Goal: Transaction & Acquisition: Subscribe to service/newsletter

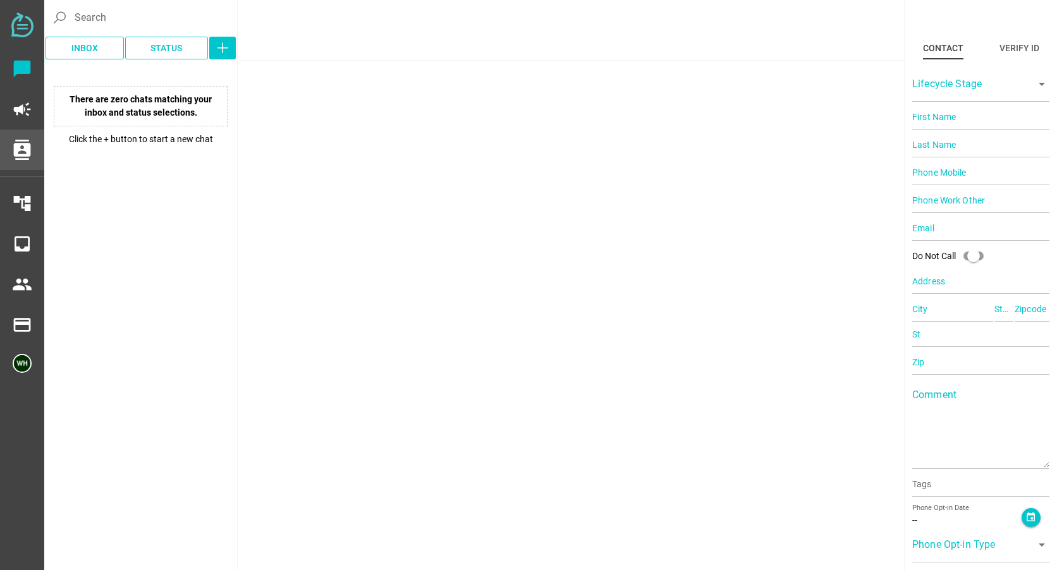
click at [15, 148] on icon "contacts" at bounding box center [22, 150] width 20 height 20
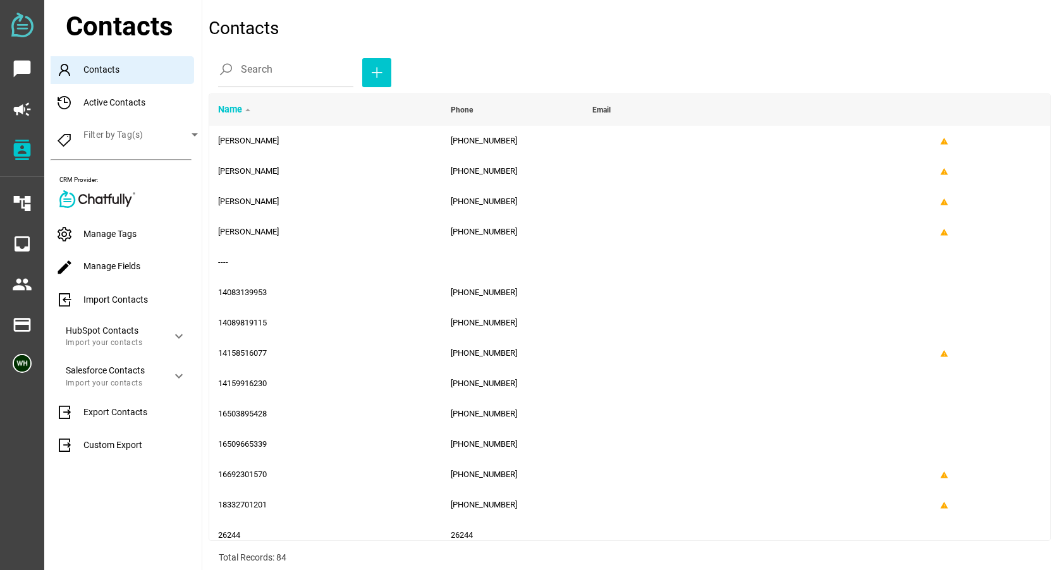
click at [102, 235] on div "Manage Tags" at bounding box center [126, 235] width 151 height 28
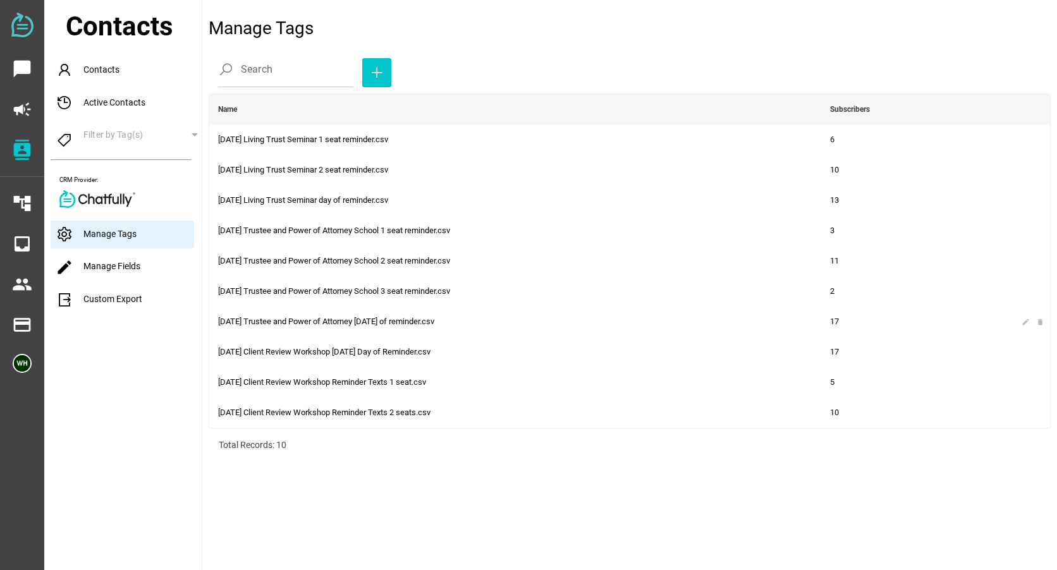
drag, startPoint x: 1042, startPoint y: 323, endPoint x: 591, endPoint y: 36, distance: 534.3
click at [1042, 323] on icon "delete" at bounding box center [1040, 322] width 8 height 8
click at [21, 111] on icon "campaign" at bounding box center [22, 109] width 20 height 20
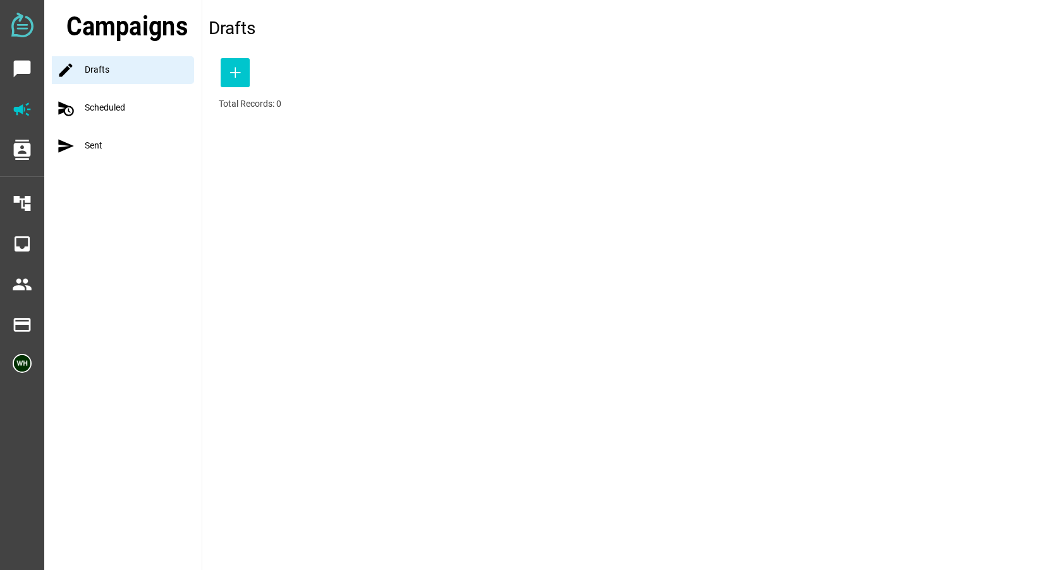
click at [94, 110] on div "schedule_send Scheduled" at bounding box center [127, 108] width 150 height 28
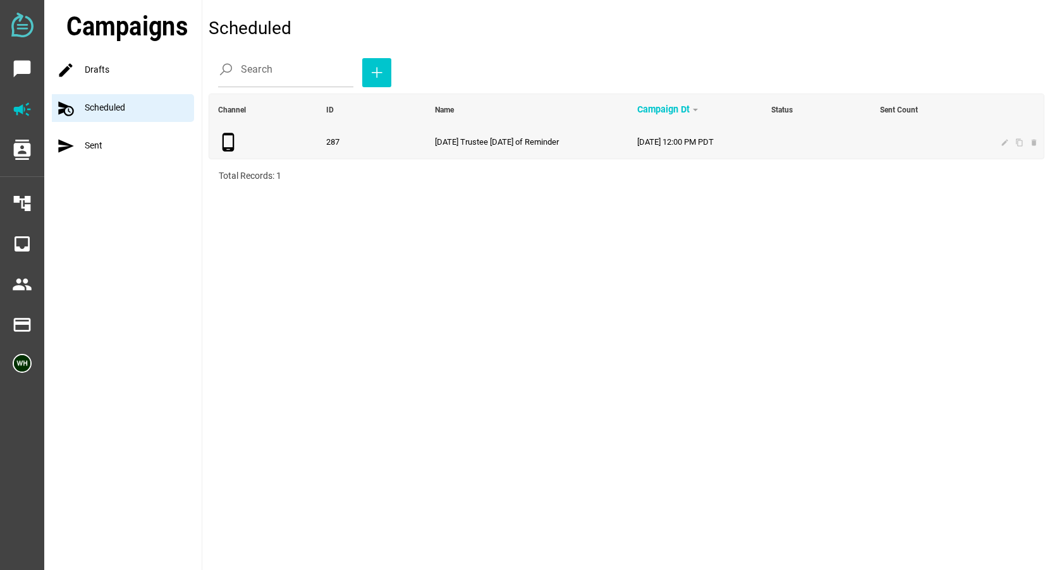
click at [436, 146] on span "8-21-25 Trustee School Day of Reminder" at bounding box center [497, 141] width 124 height 9
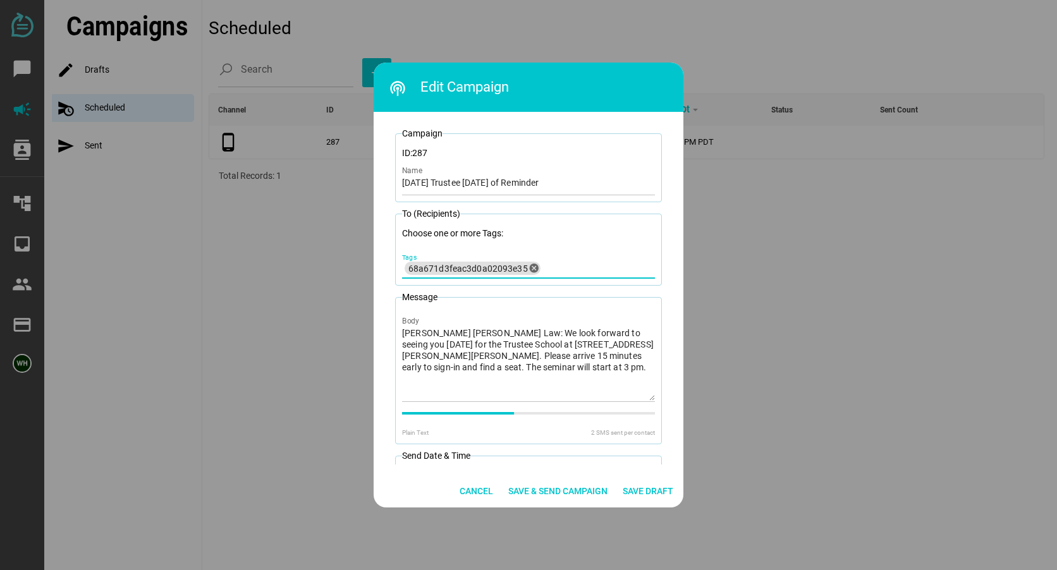
click at [532, 266] on icon "cancel" at bounding box center [534, 268] width 11 height 11
click at [466, 263] on input "Tags" at bounding box center [528, 266] width 253 height 15
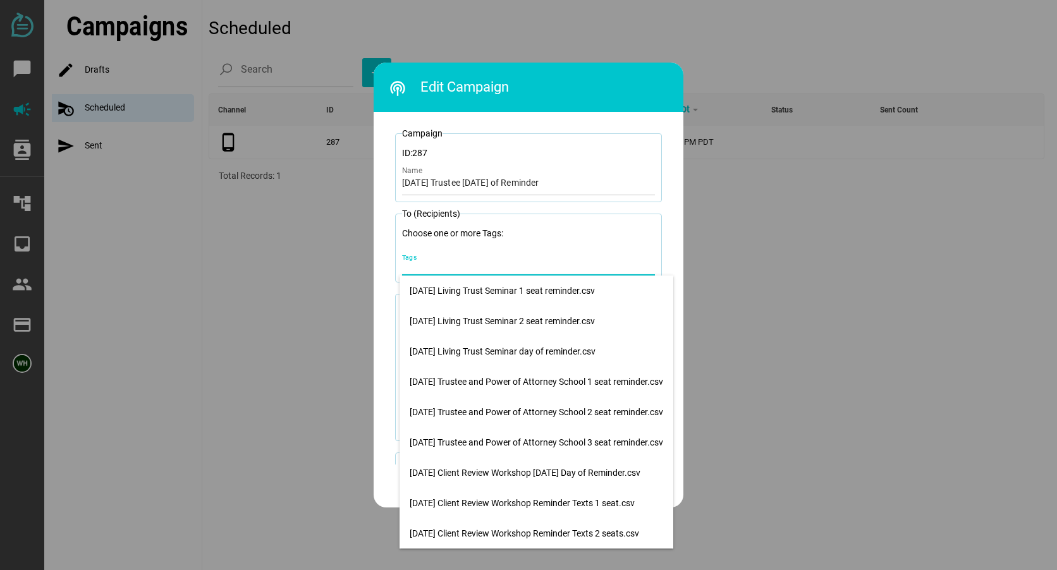
click at [466, 262] on input "Tags" at bounding box center [528, 266] width 253 height 15
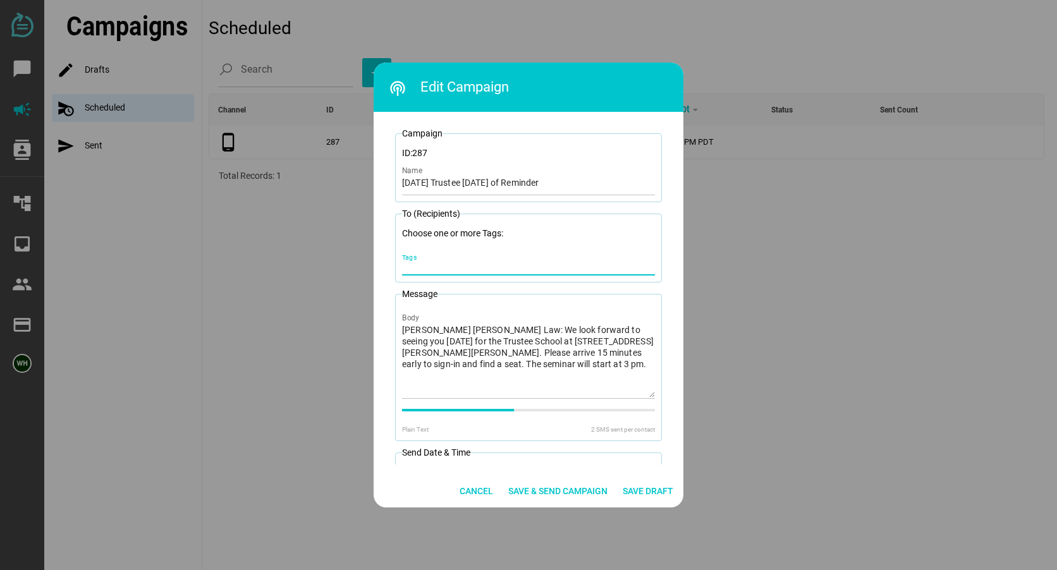
click at [25, 199] on div at bounding box center [528, 285] width 1057 height 570
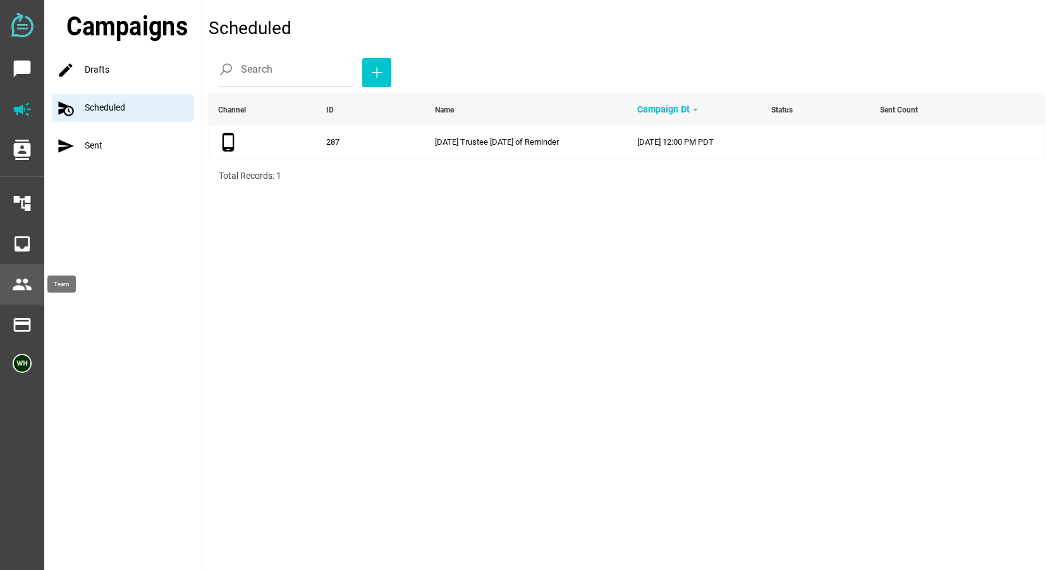
click at [19, 277] on icon "people" at bounding box center [22, 284] width 20 height 20
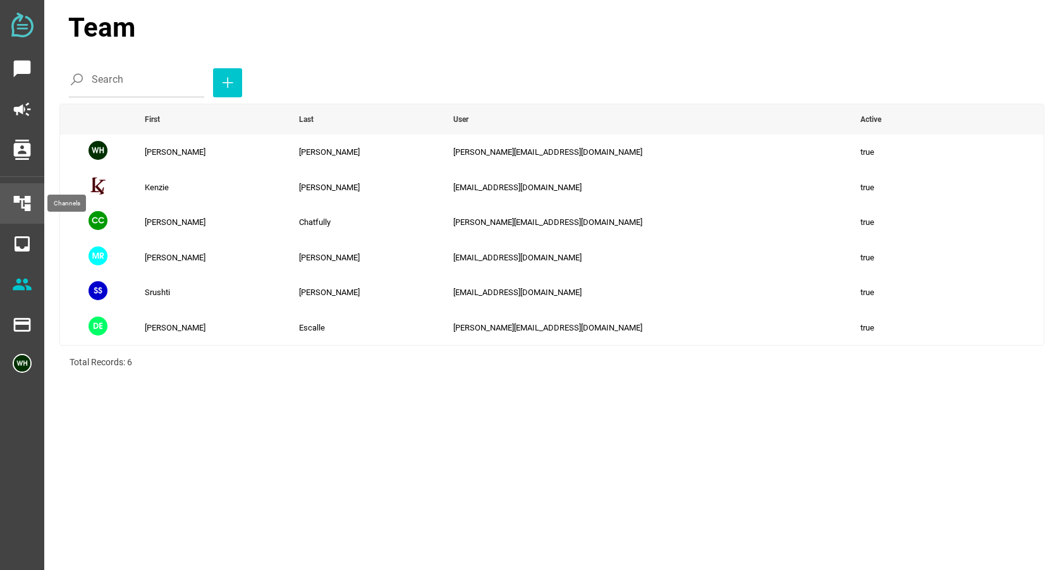
click at [24, 204] on icon "account_tree" at bounding box center [22, 203] width 20 height 20
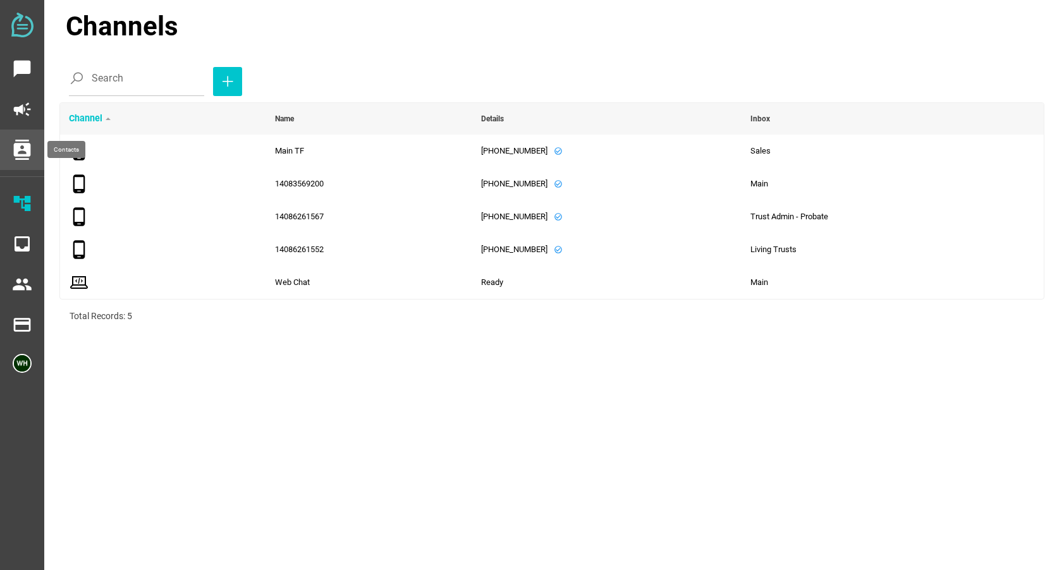
click at [26, 142] on icon "contacts" at bounding box center [22, 150] width 20 height 20
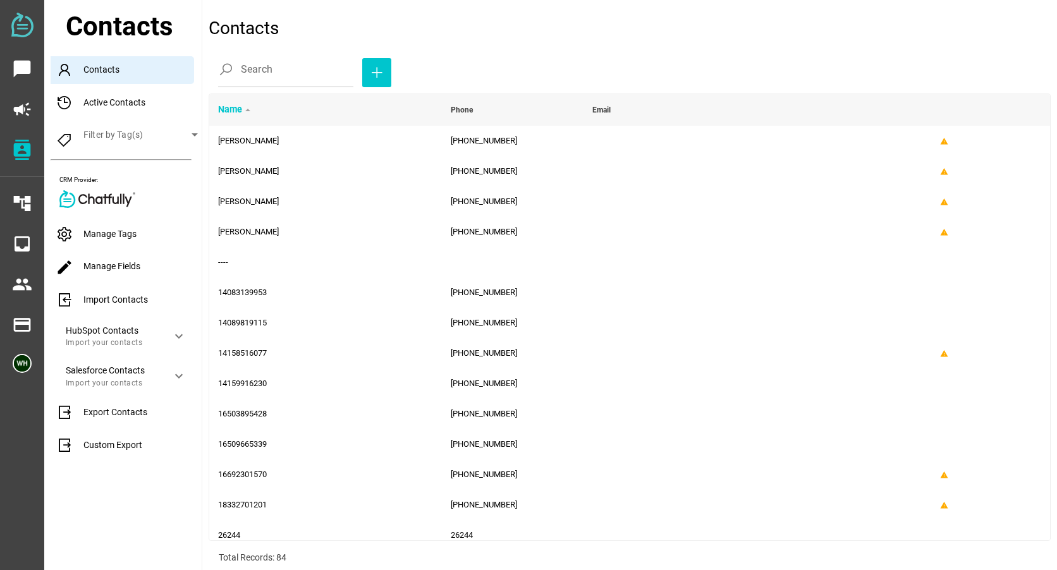
click at [112, 296] on div "Import Contacts" at bounding box center [126, 300] width 151 height 28
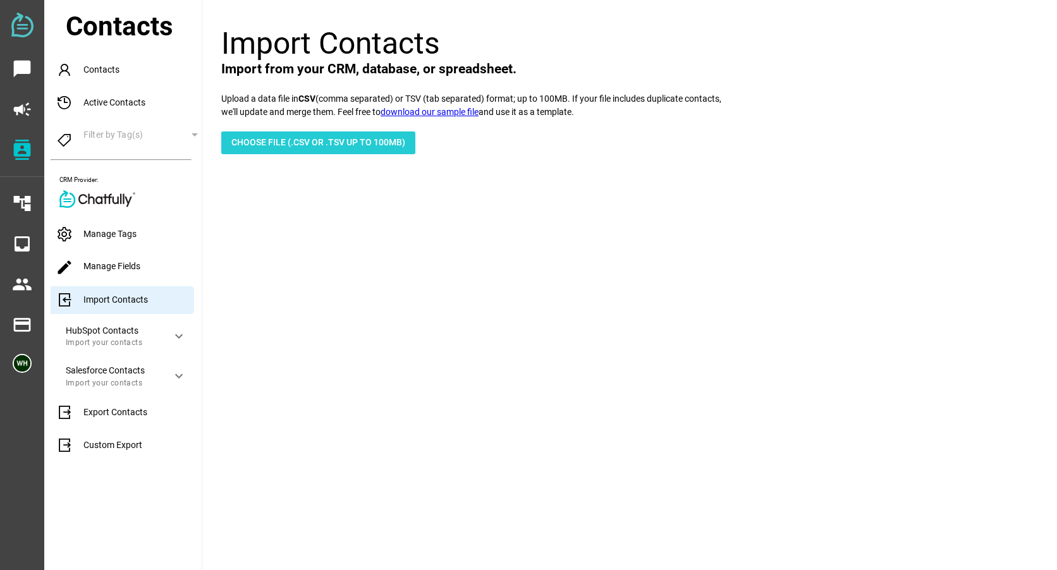
click at [275, 145] on span "Choose File (.csv or .tsv up to 100mb)" at bounding box center [318, 142] width 174 height 15
type input "C:\fakepath\8-21-25 Trustee and Power of Attorney School day of reminder.csv"
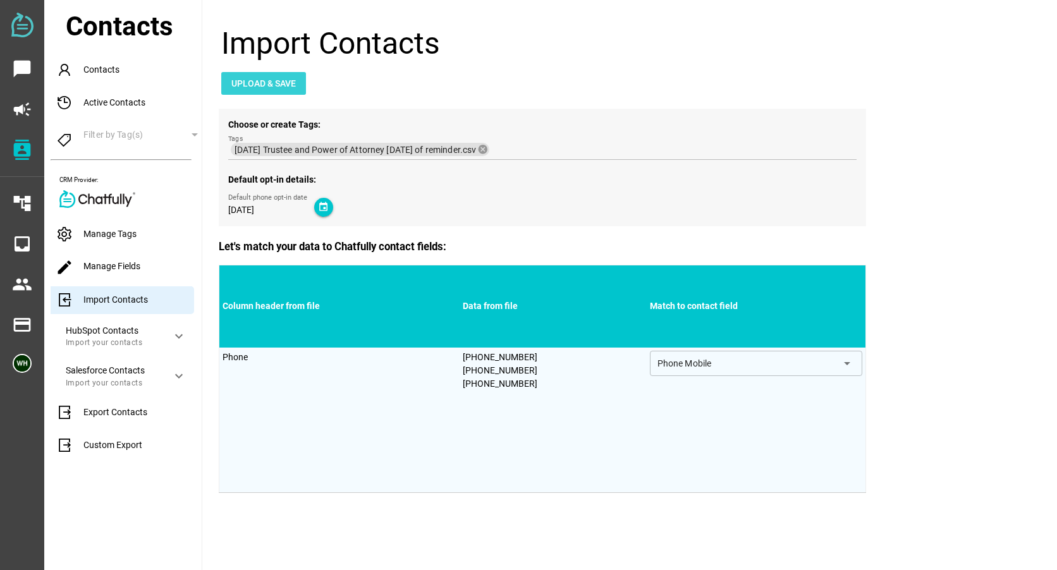
click at [261, 81] on span "Upload & Save" at bounding box center [263, 83] width 64 height 15
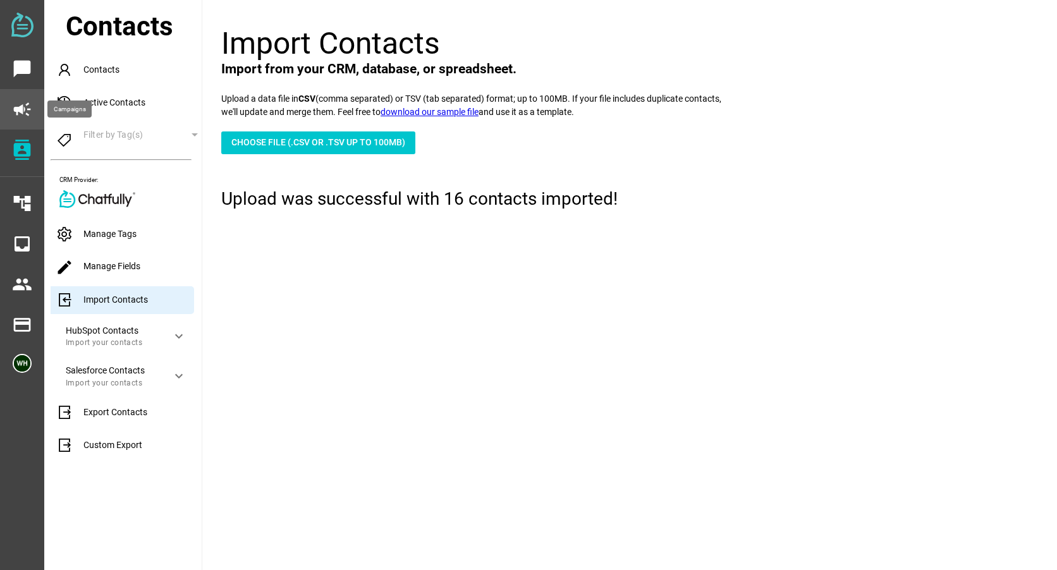
click at [17, 108] on icon "campaign" at bounding box center [22, 109] width 20 height 20
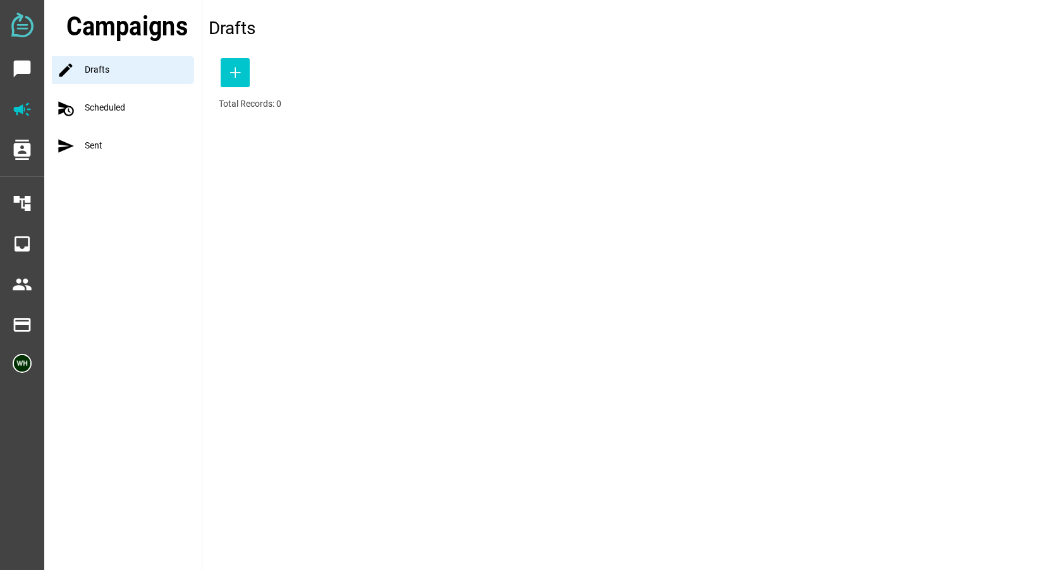
click at [88, 111] on div "schedule_send Scheduled" at bounding box center [127, 108] width 150 height 28
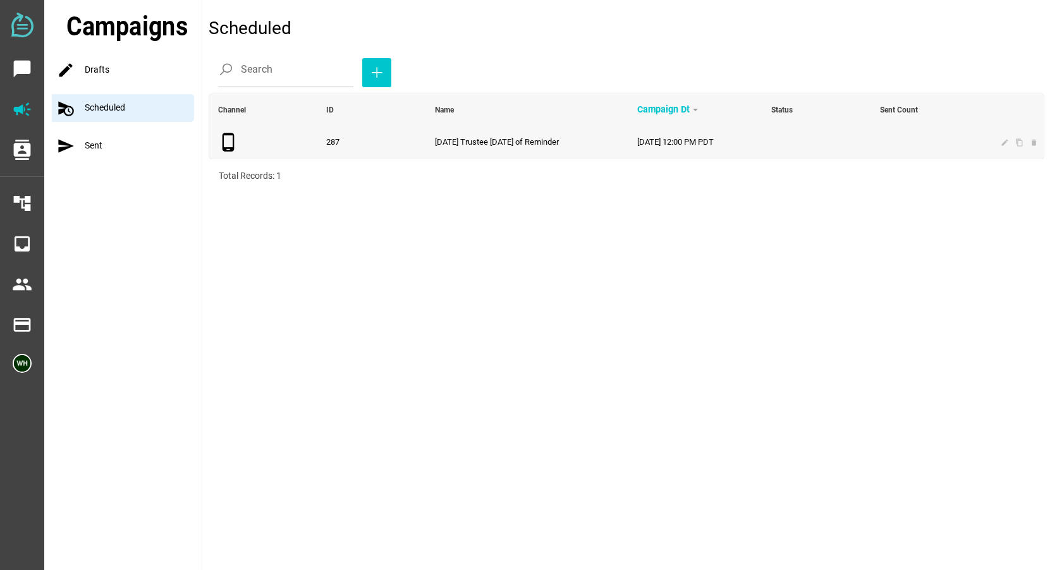
click at [445, 151] on td "8-21-25 Trustee School Day of Reminder" at bounding box center [527, 142] width 202 height 33
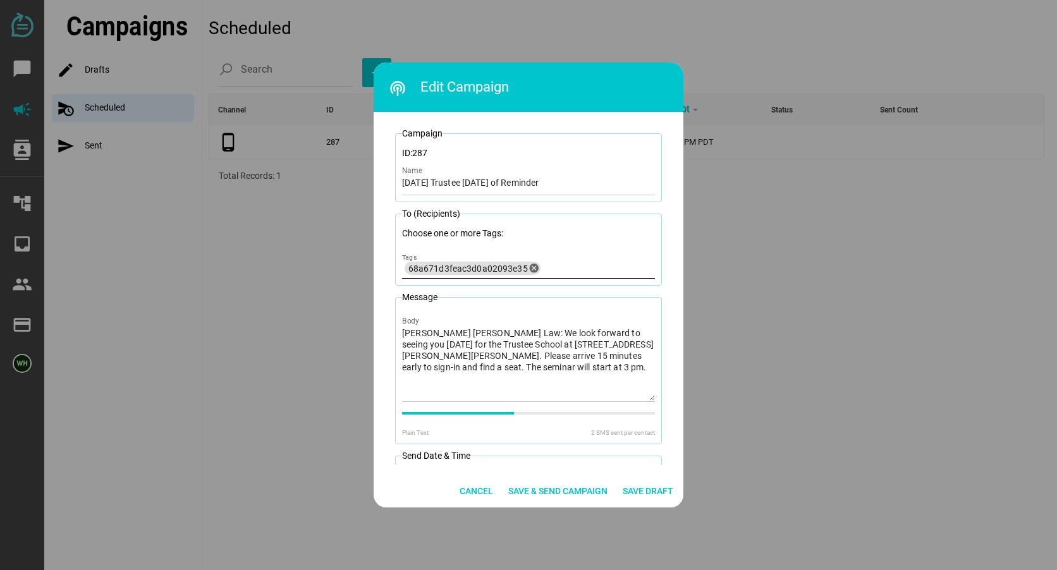
click at [532, 269] on icon "cancel" at bounding box center [534, 268] width 11 height 11
click at [516, 266] on input "Tags" at bounding box center [528, 266] width 253 height 15
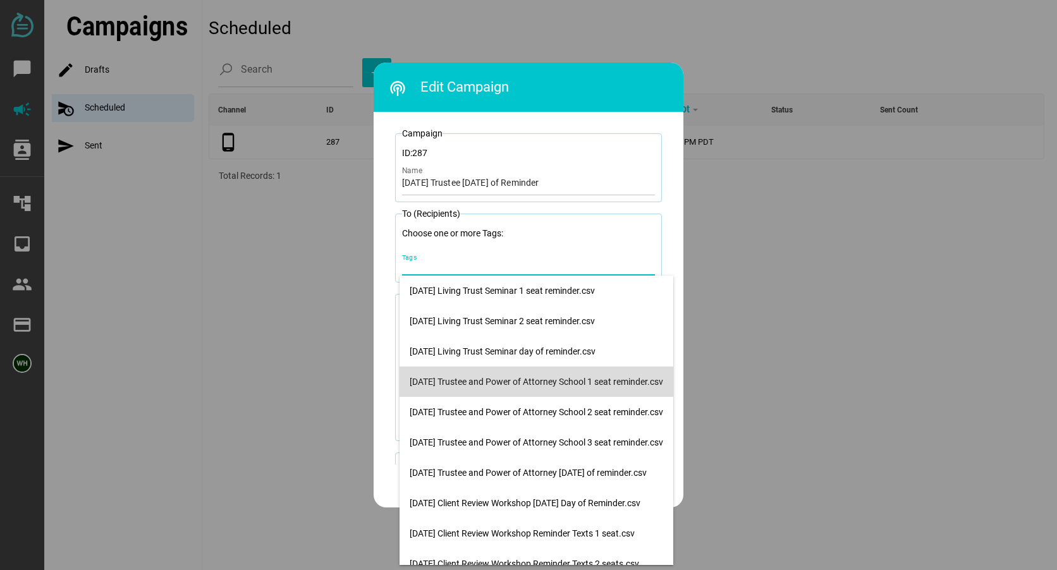
scroll to position [14, 0]
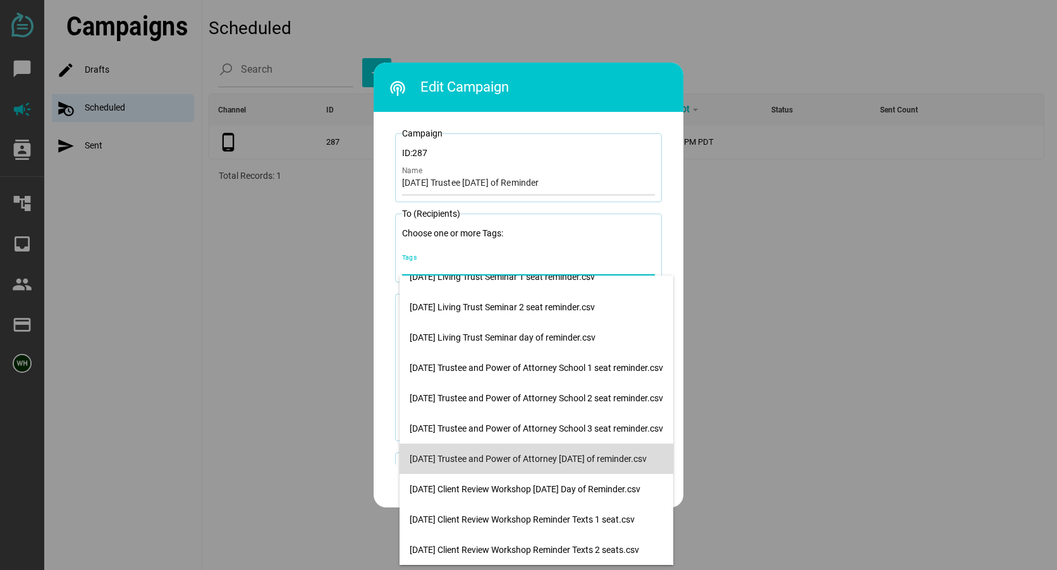
click at [485, 448] on div "8-21-25 Trustee and Power of Attorney School day of reminder.csv" at bounding box center [537, 459] width 274 height 30
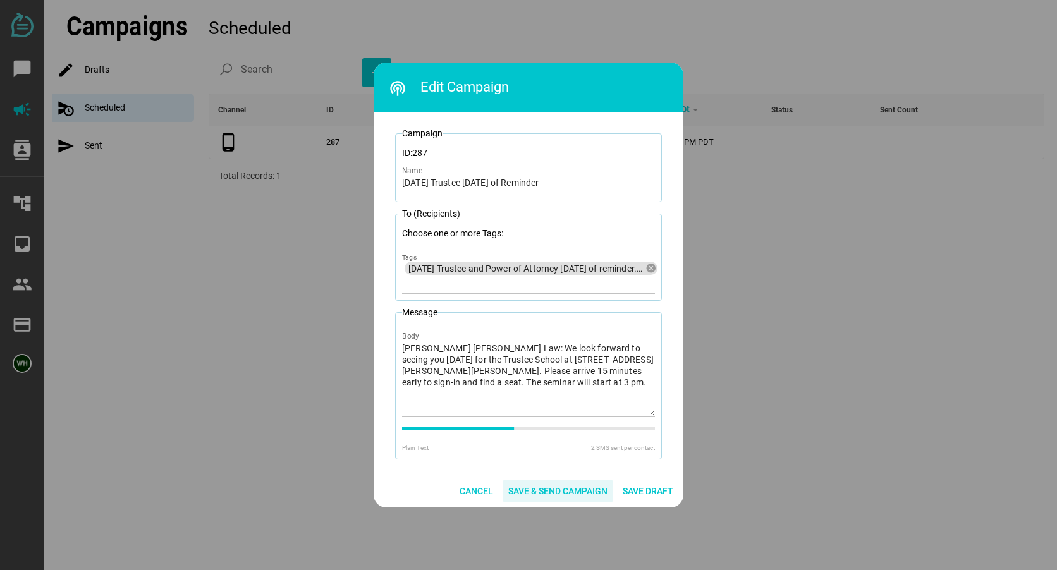
click at [544, 487] on span "Save & Send Campaign" at bounding box center [557, 491] width 99 height 15
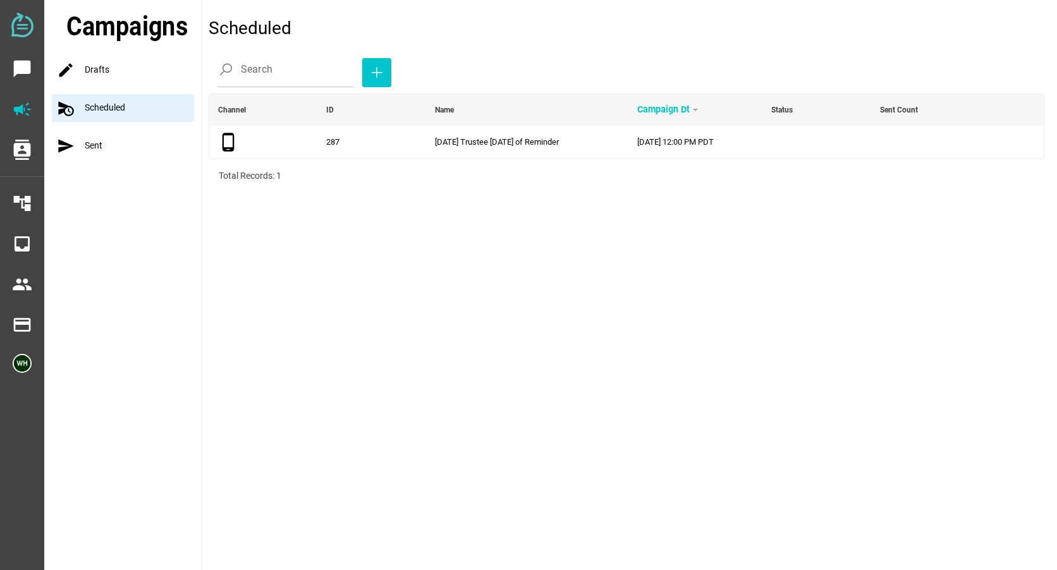
click at [102, 217] on div "Campaigns mode Drafts schedule_send Scheduled send Sent" at bounding box center [123, 285] width 158 height 570
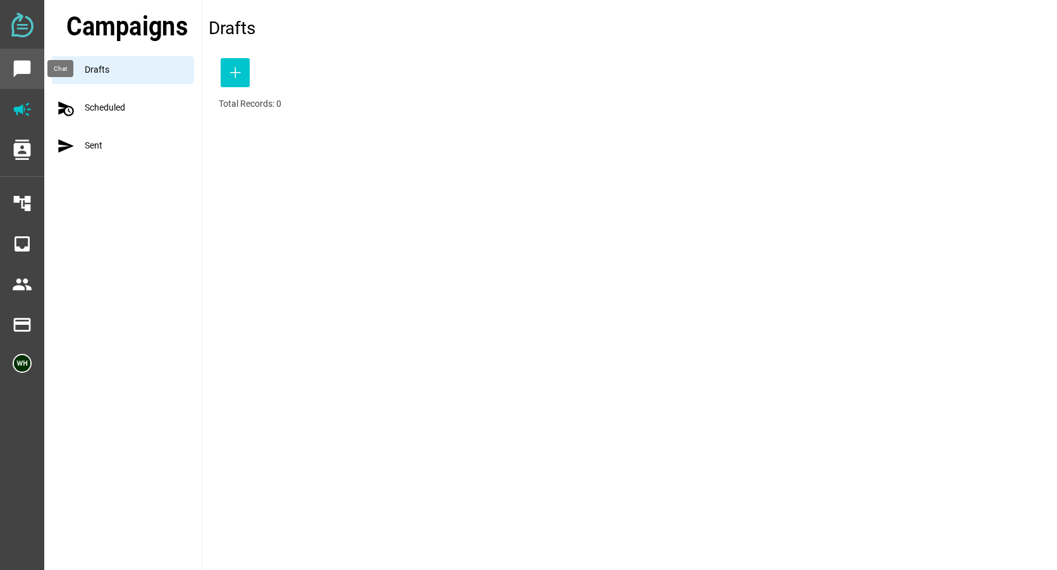
click at [21, 65] on icon "chat_bubble" at bounding box center [22, 69] width 20 height 20
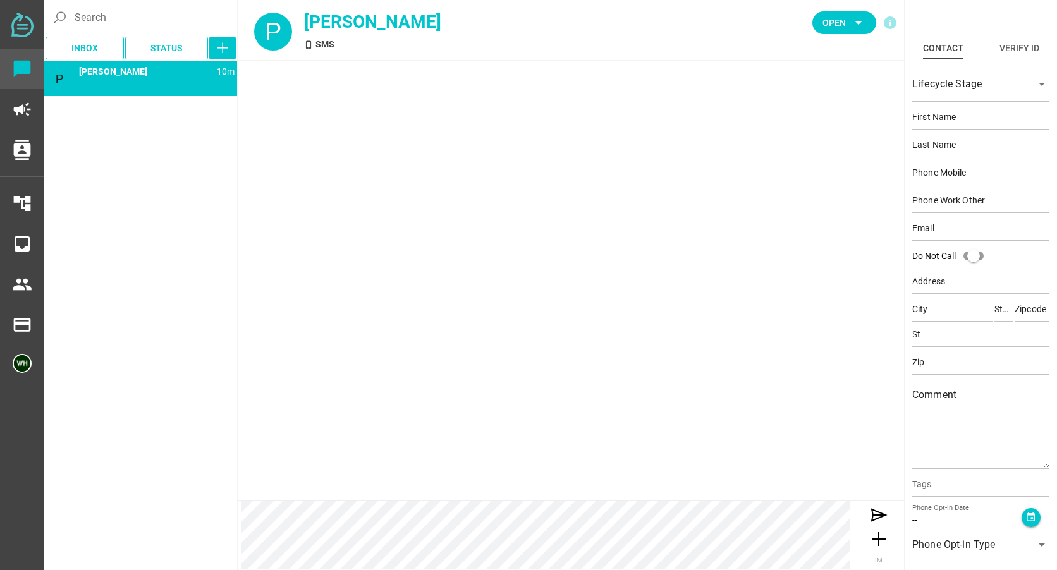
scroll to position [355, 0]
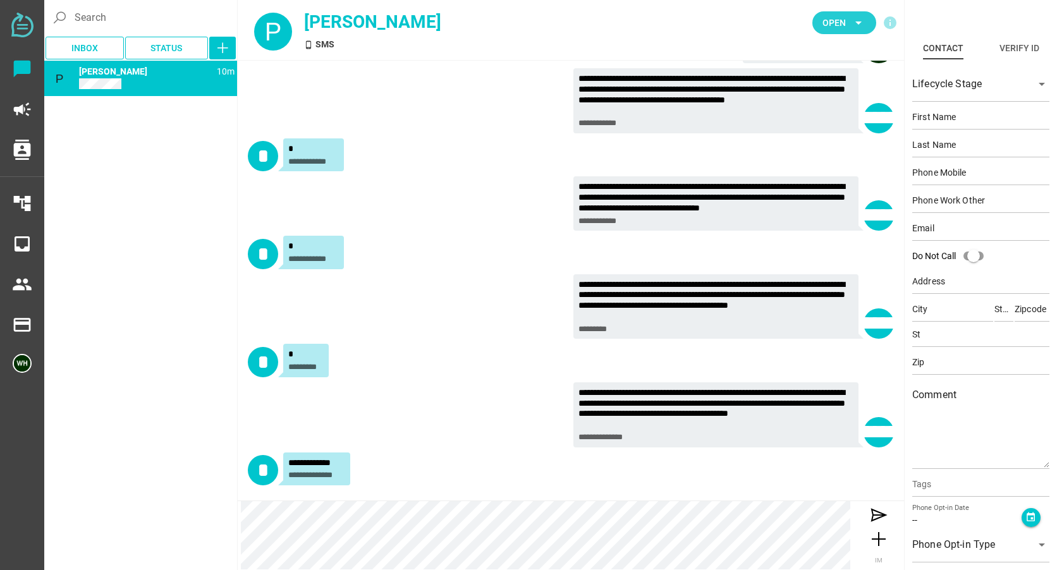
click at [836, 21] on span "Open" at bounding box center [833, 22] width 23 height 15
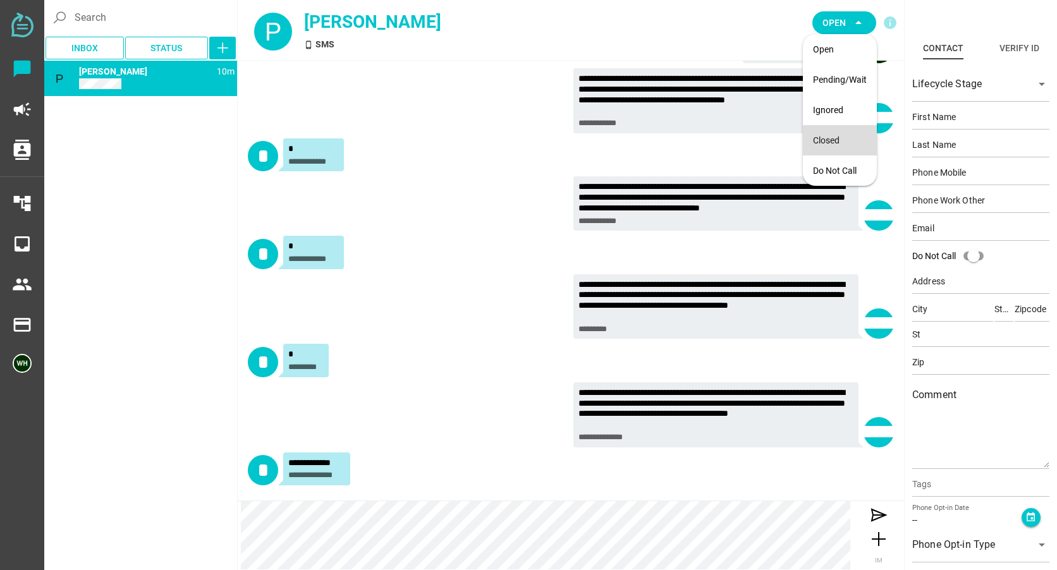
click at [826, 128] on div "Closed" at bounding box center [840, 140] width 74 height 30
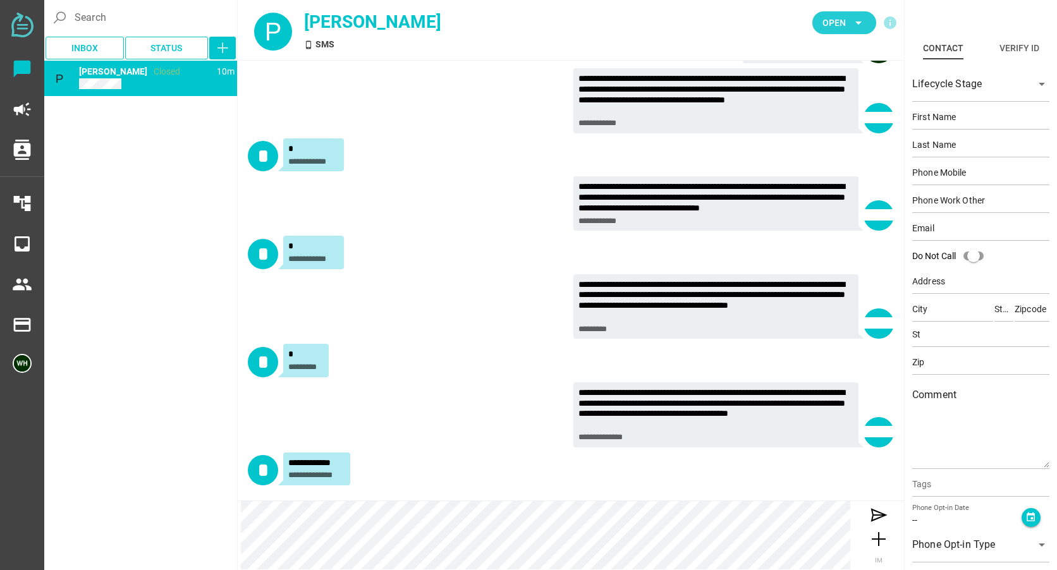
click at [855, 25] on icon "arrow_drop_down" at bounding box center [858, 22] width 15 height 15
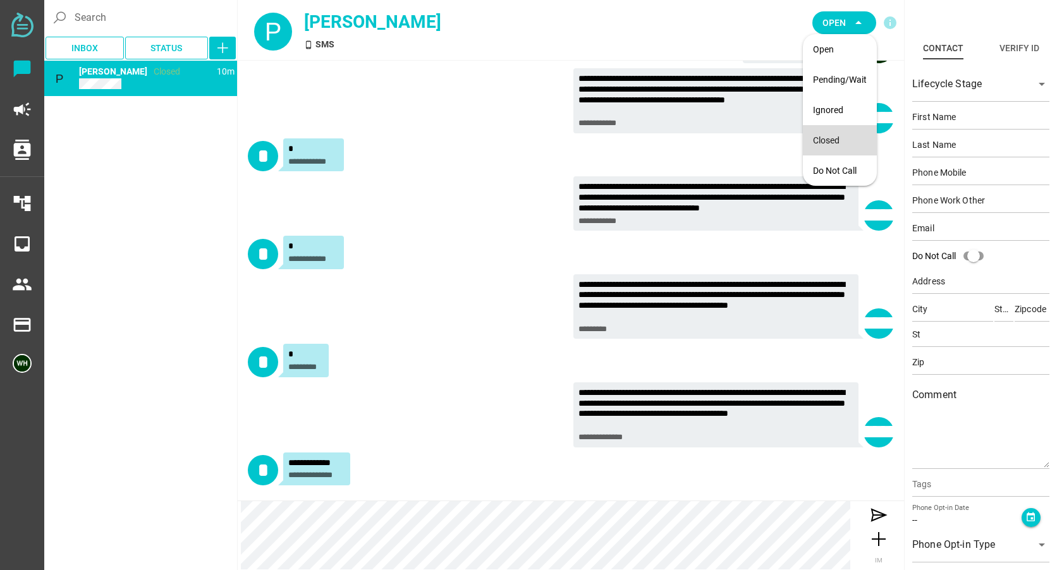
click at [814, 143] on div "Closed" at bounding box center [840, 140] width 54 height 11
